Goal: Information Seeking & Learning: Learn about a topic

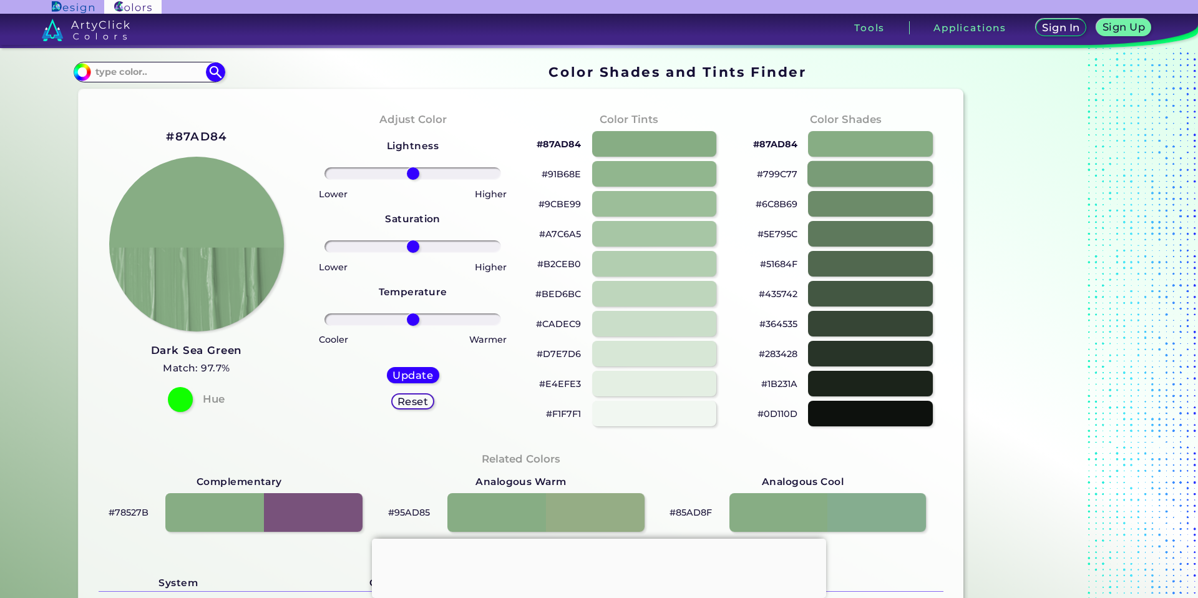
click at [845, 177] on div at bounding box center [869, 174] width 125 height 26
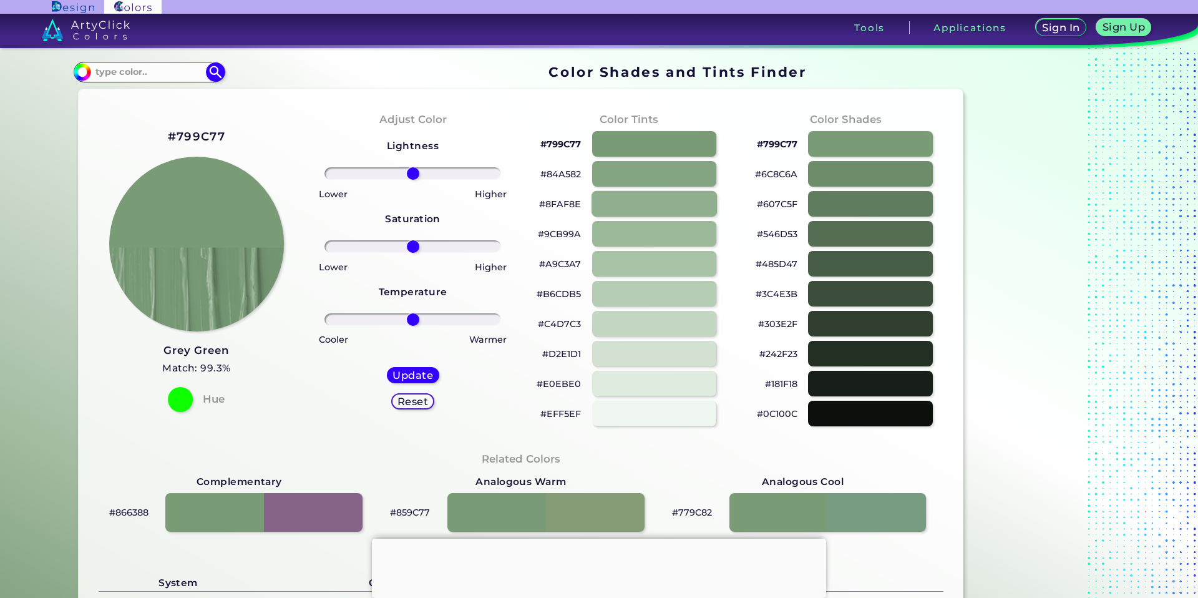
click at [663, 205] on div at bounding box center [653, 204] width 125 height 26
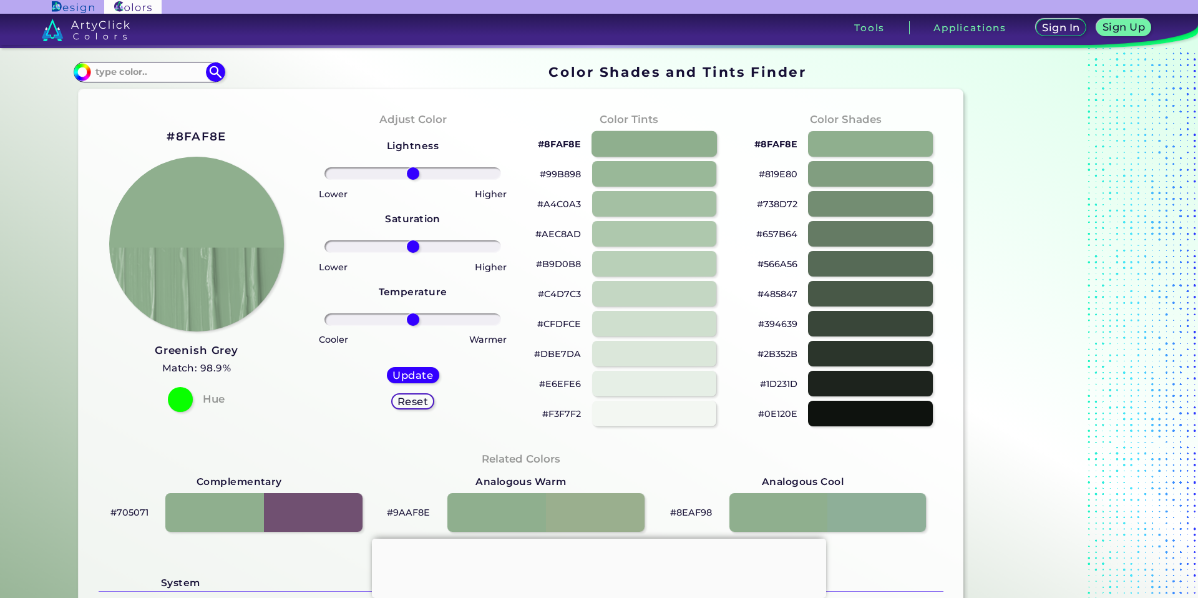
click at [643, 143] on div at bounding box center [653, 144] width 125 height 26
type input "#8faf8e"
click at [118, 74] on input at bounding box center [149, 72] width 116 height 17
click at [136, 78] on input "#728" at bounding box center [149, 72] width 116 height 17
type input "#728C69"
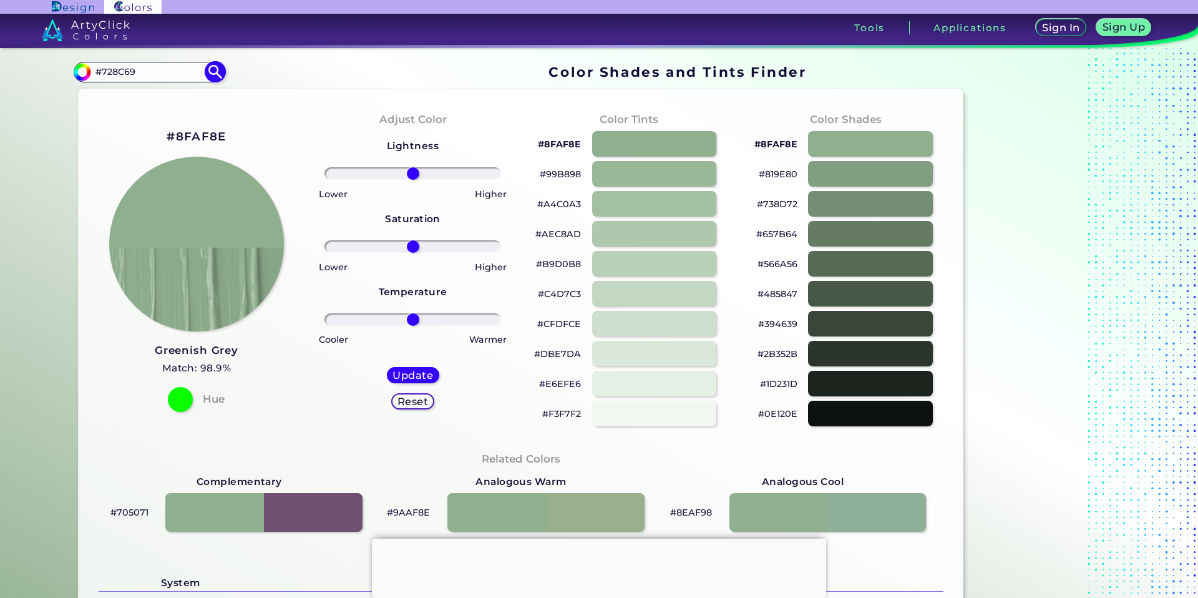
click at [205, 75] on img at bounding box center [216, 72] width 22 height 22
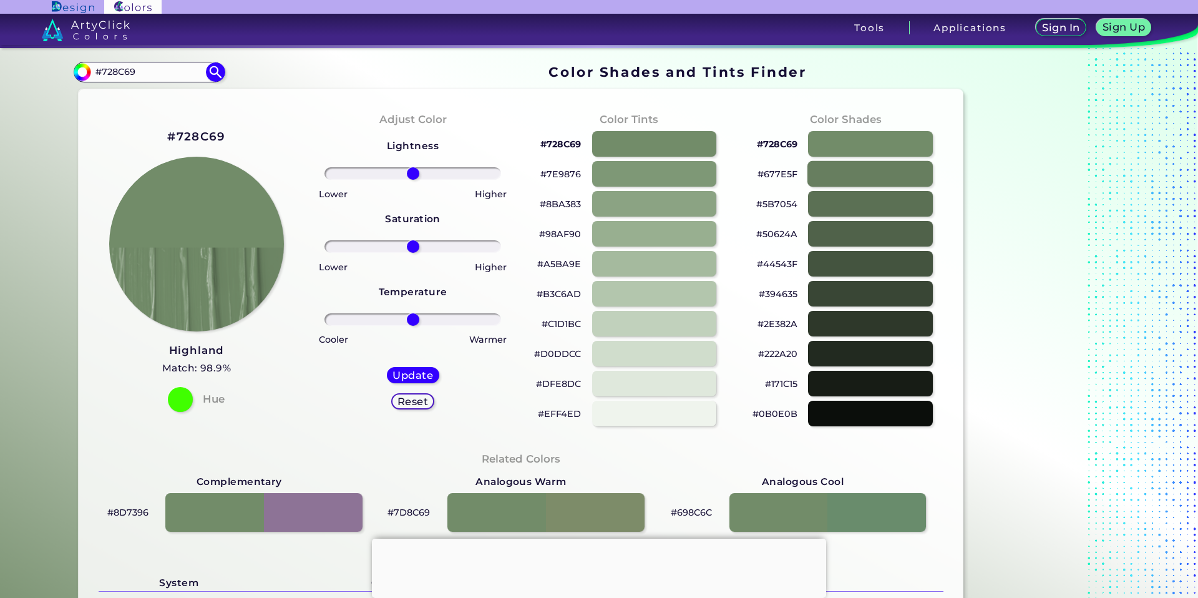
click at [832, 175] on div at bounding box center [869, 174] width 125 height 26
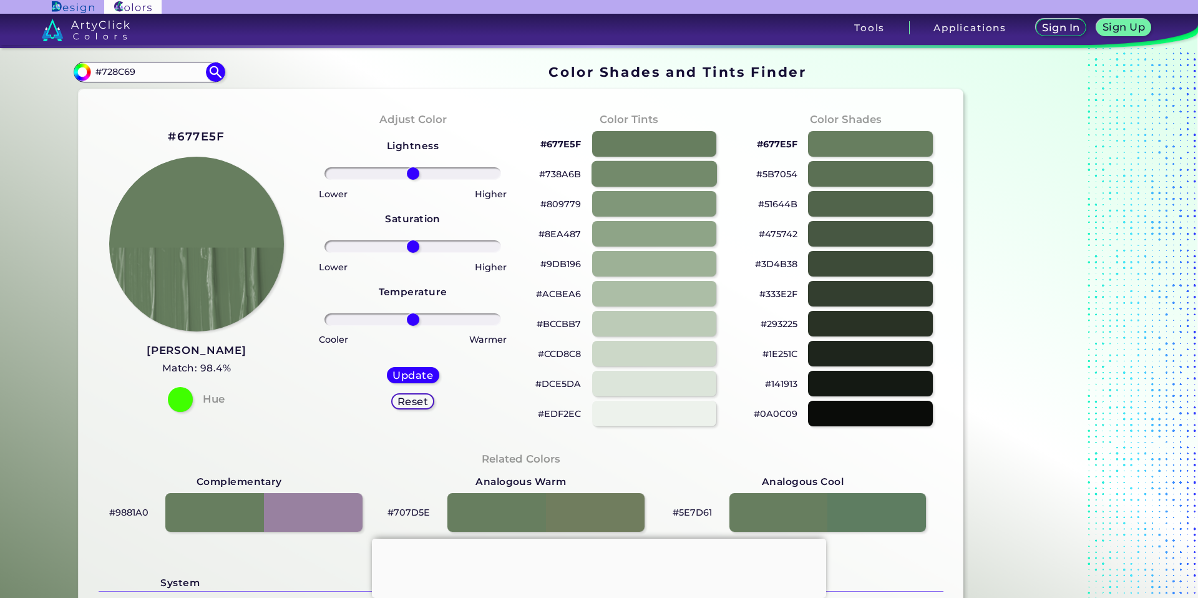
click at [655, 181] on div at bounding box center [653, 174] width 125 height 26
type input "#738a6b"
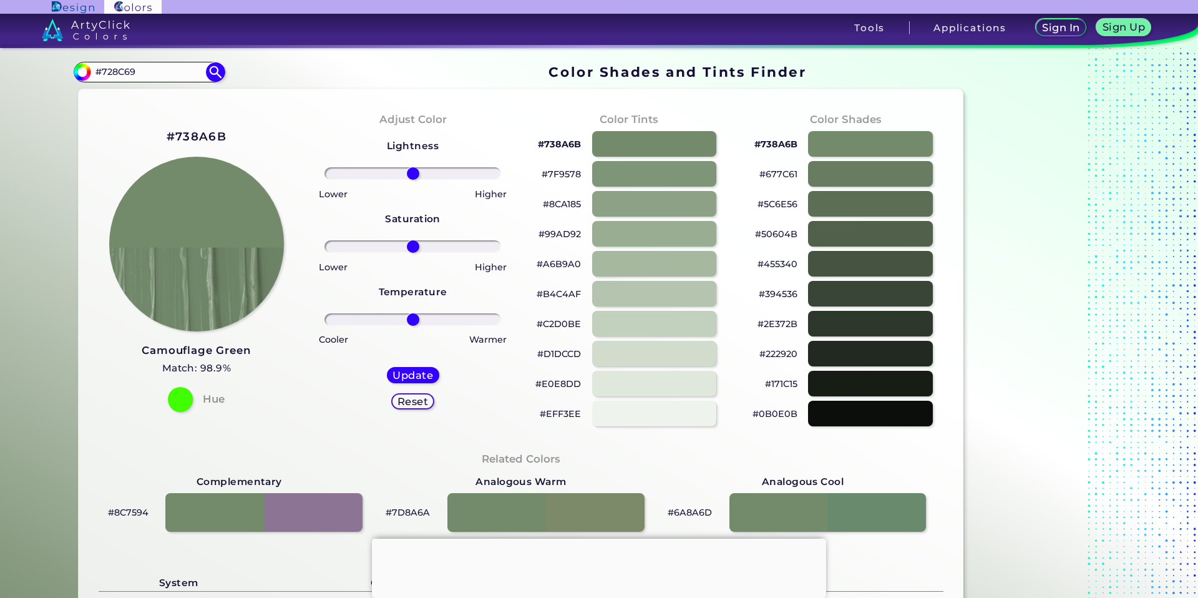
drag, startPoint x: 141, startPoint y: 75, endPoint x: 34, endPoint y: 66, distance: 107.7
click at [37, 72] on div "Color Shades Finder #738a6b #728C69 Acadia ◉ Acid Green ◉ Aero Blue ◉ Alabaster…" at bounding box center [598, 508] width 1123 height 921
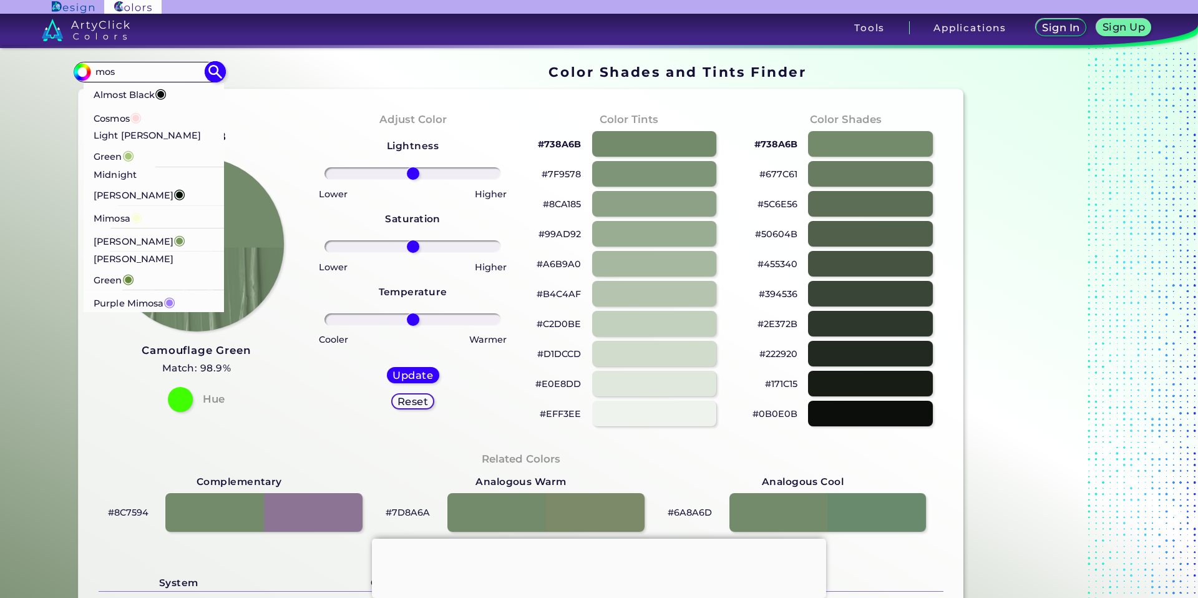
type input "mos"
click at [128, 251] on p "[PERSON_NAME] Green ◉" at bounding box center [154, 270] width 121 height 39
type input "#658b38"
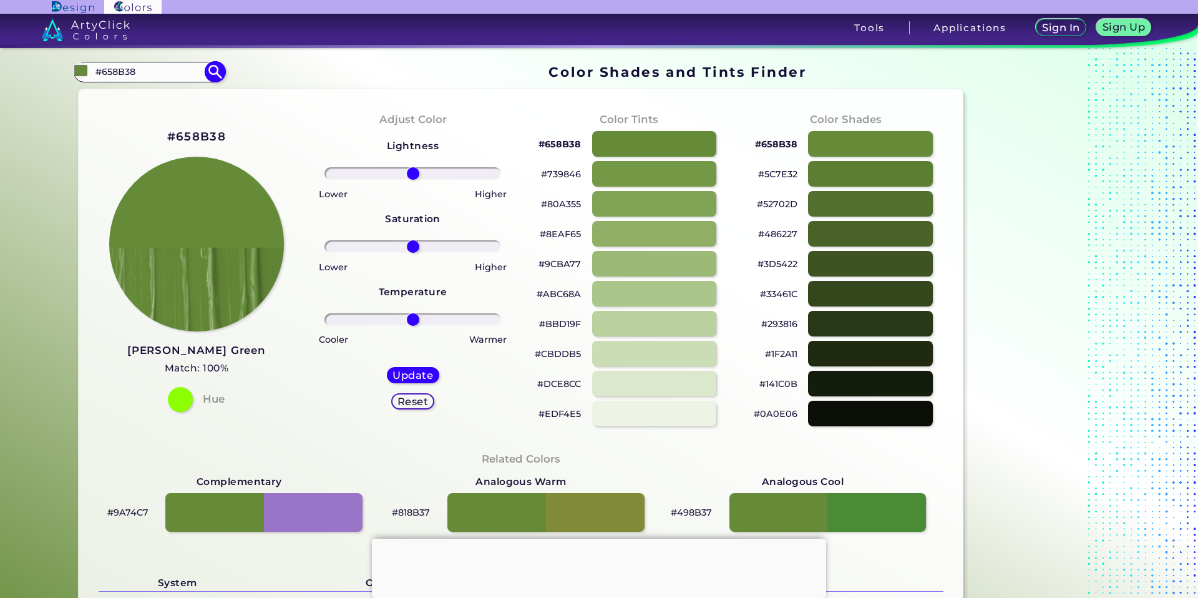
click at [166, 62] on div "#658b38 #658B38 Almost Black ◉ Cosmos ◉ Light [PERSON_NAME] Green ◉ Midnight [P…" at bounding box center [149, 72] width 151 height 20
drag, startPoint x: 155, startPoint y: 75, endPoint x: 40, endPoint y: 69, distance: 115.0
click at [41, 69] on div "Color Shades Finder #658b38 #658B38 Almost Black ◉ Cosmos ◉ Light [PERSON_NAME]…" at bounding box center [598, 508] width 1123 height 921
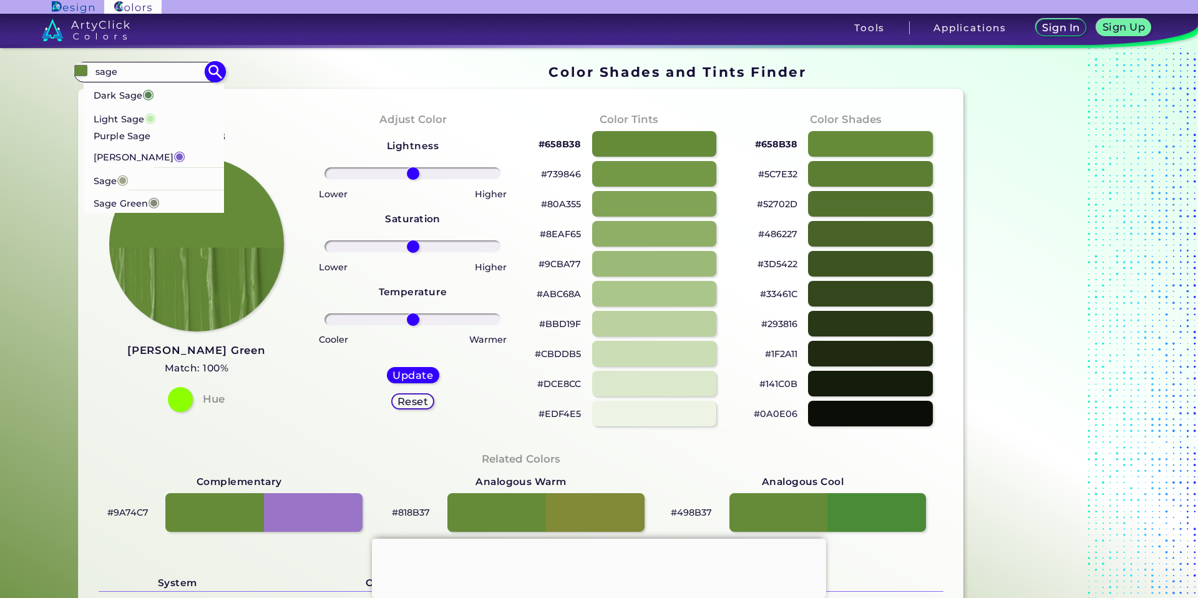
type input "sage"
click at [107, 95] on p "Dark Sage ◉" at bounding box center [124, 93] width 61 height 23
type input "#598556"
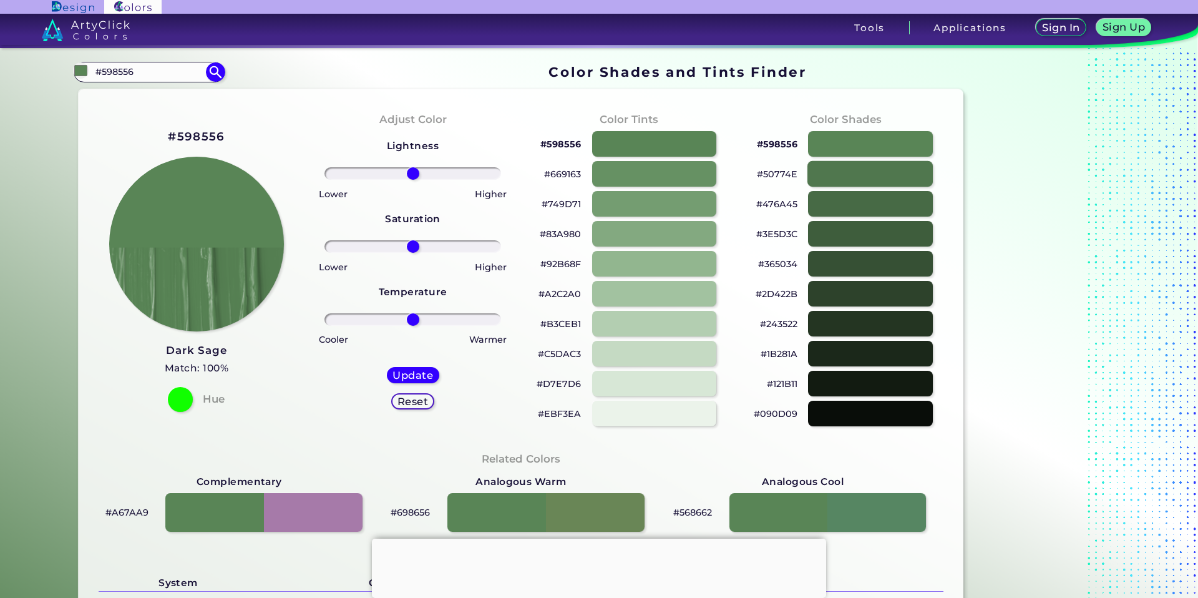
click at [842, 171] on div at bounding box center [869, 174] width 125 height 26
type input "#50774e"
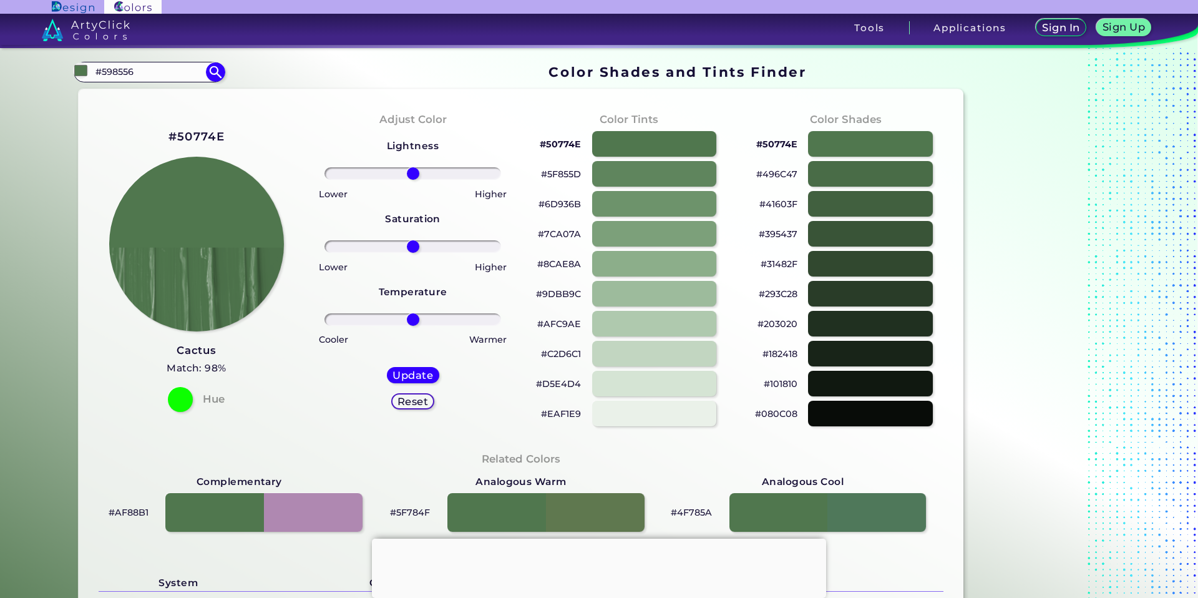
drag, startPoint x: 145, startPoint y: 69, endPoint x: 32, endPoint y: 72, distance: 112.9
click at [33, 72] on section "Color Shades Finder #50774e #598556 Dark Sage ◉ Light Sage ◉ Purple Sage [PERSO…" at bounding box center [599, 323] width 1198 height 550
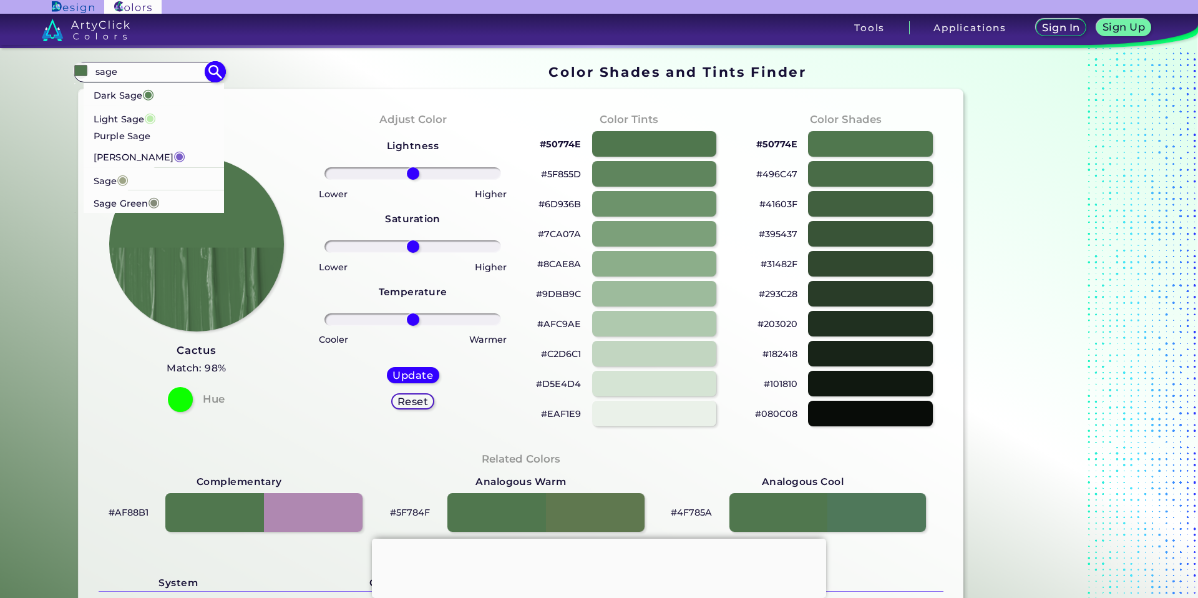
type input "sage"
click at [127, 190] on p "Sage Green ◉" at bounding box center [127, 201] width 66 height 23
type input "#848b79"
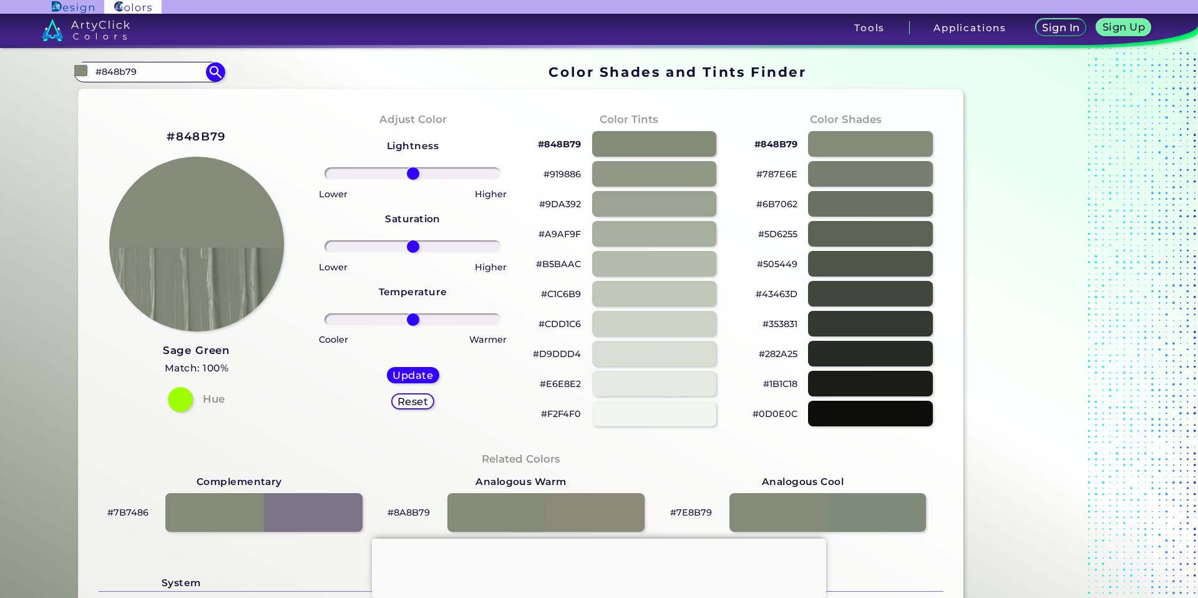
drag, startPoint x: 155, startPoint y: 75, endPoint x: 14, endPoint y: 67, distance: 141.2
click at [14, 67] on section "Color Shades Finder #848b79 #848b79 Dark Sage ◉ Light Sage ◉ Purple Sage [PERSO…" at bounding box center [599, 323] width 1198 height 550
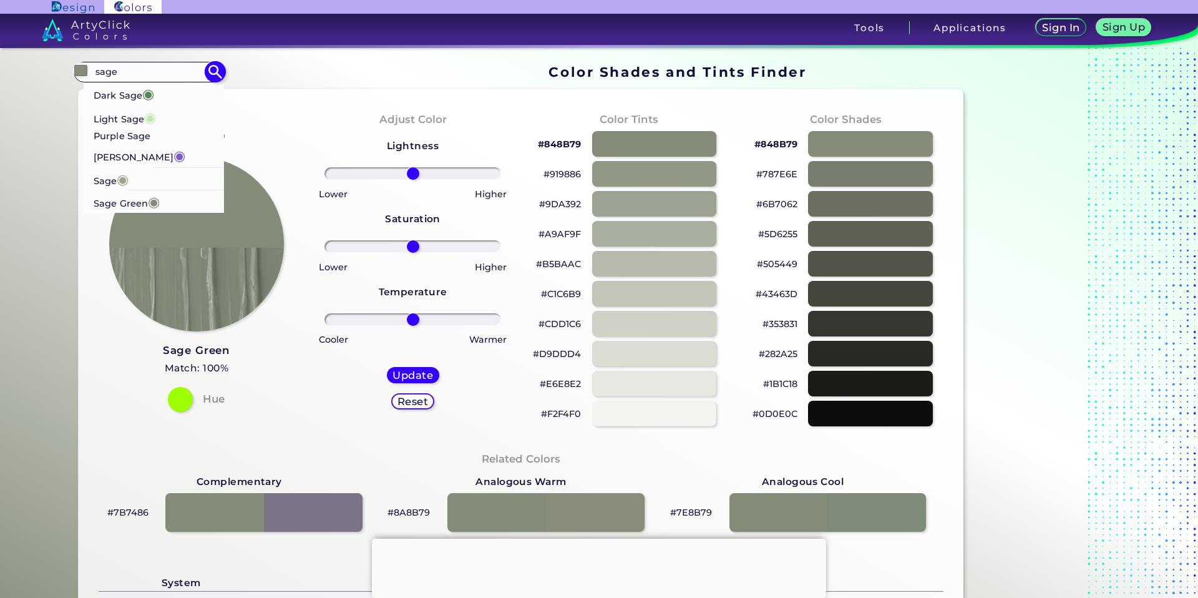
type input "sage"
click at [104, 167] on p "Sage ◉" at bounding box center [112, 178] width 36 height 23
type input "#9ea587"
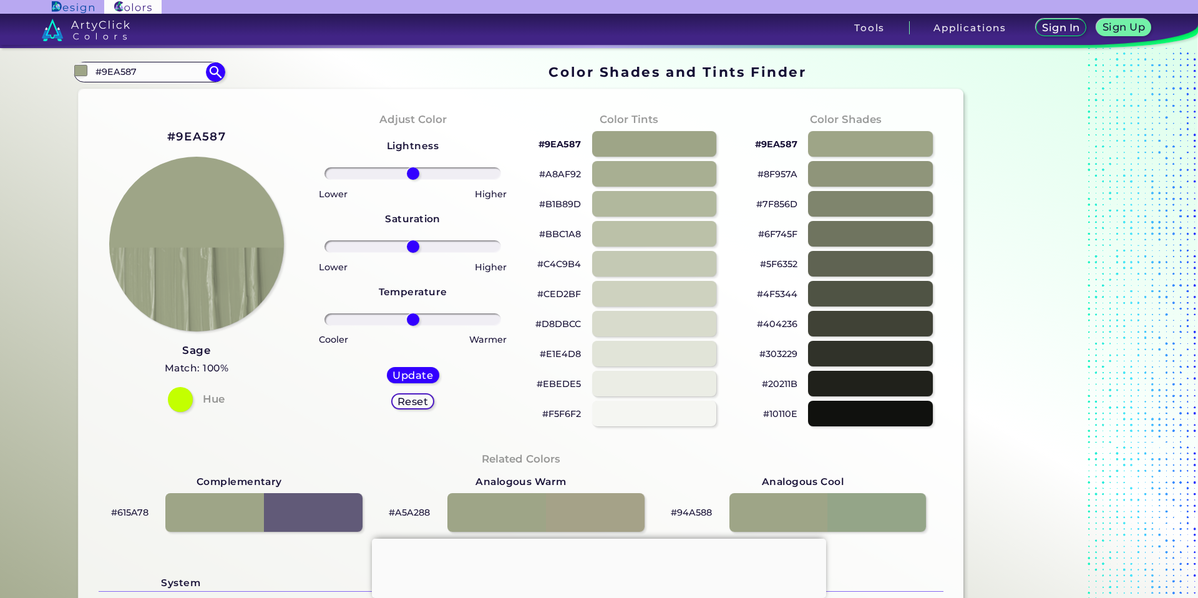
drag, startPoint x: 142, startPoint y: 76, endPoint x: 16, endPoint y: 74, distance: 126.7
click at [16, 75] on section "Color Shades Finder #9ea587 #9EA587 Dark Sage ◉ Light Sage ◉ Purple Sage [PERSO…" at bounding box center [599, 323] width 1198 height 550
drag, startPoint x: 143, startPoint y: 69, endPoint x: 15, endPoint y: 64, distance: 128.6
click at [19, 66] on section "Color Shades Finder #9ea587 seaw Seaweed ◉ Seaweed Green ◉ Acadia ◉ Acid Green …" at bounding box center [599, 323] width 1198 height 550
drag, startPoint x: 151, startPoint y: 72, endPoint x: 37, endPoint y: 74, distance: 114.2
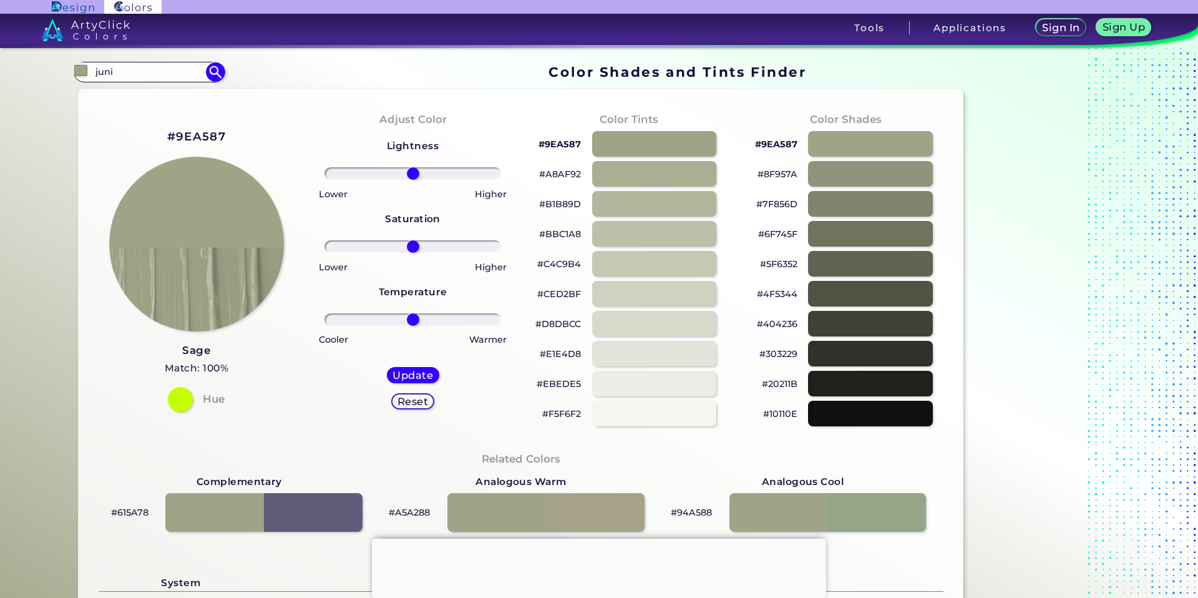
click at [37, 74] on div "Color Shades Finder #9ea587 juni Acadia ◉ Acid Green ◉ Aero Blue ◉ Alabaster ◉ …" at bounding box center [598, 508] width 1123 height 921
type input "u"
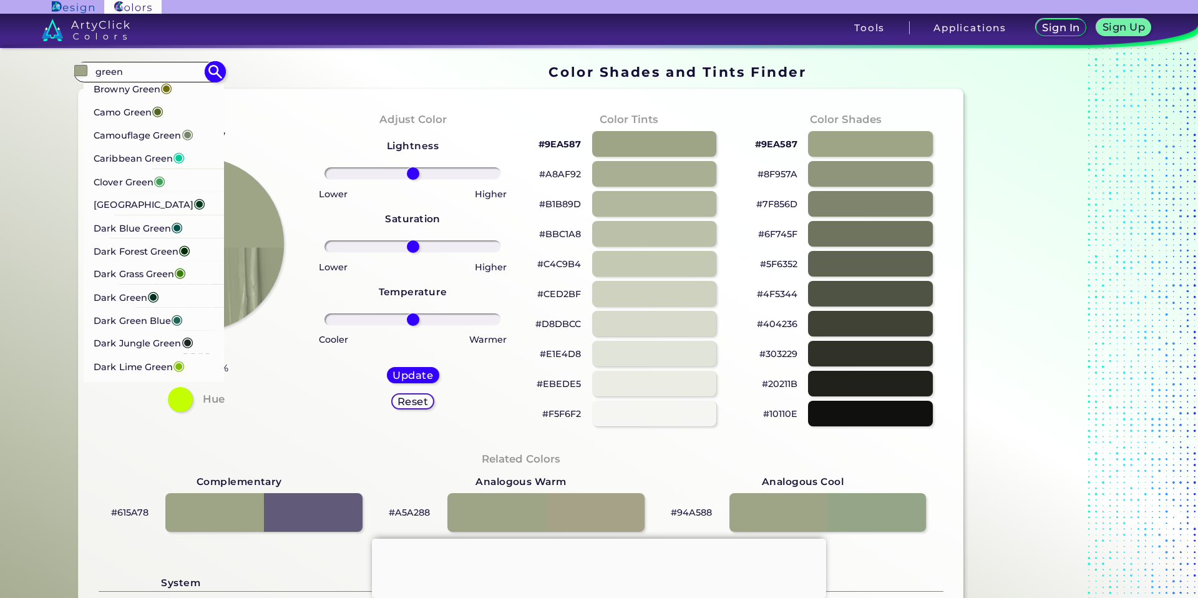
scroll to position [586, 0]
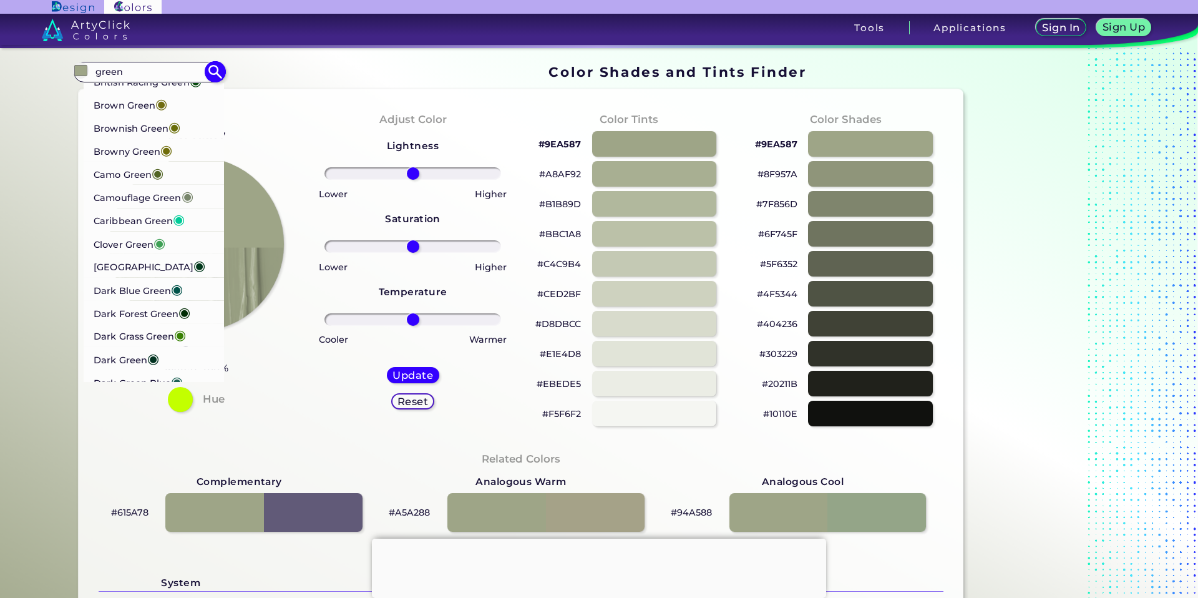
type input "green"
click at [127, 207] on p "Camouflage Green ◉" at bounding box center [144, 195] width 100 height 23
type input "#78866b"
type input "#78866B"
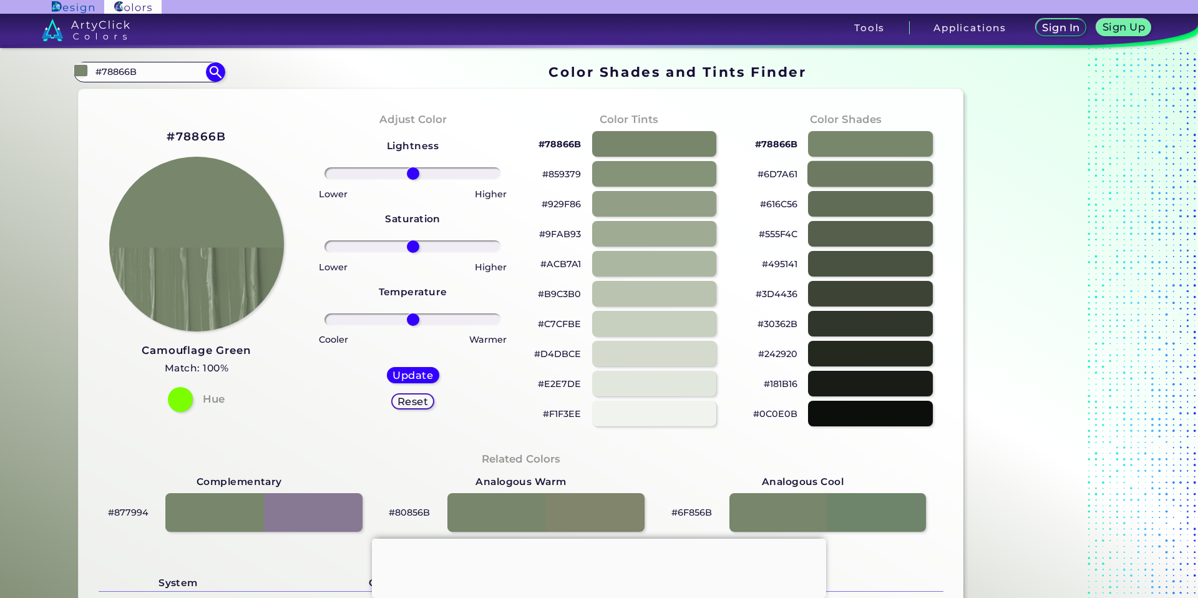
click at [860, 178] on div at bounding box center [869, 174] width 125 height 26
type input "#6d7a61"
